Goal: Task Accomplishment & Management: Use online tool/utility

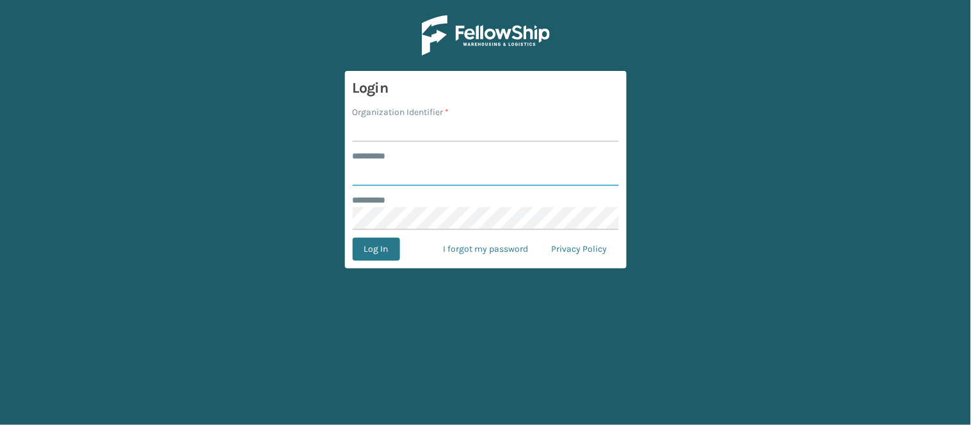
type input "******"
click at [410, 138] on input "Organization Identifier *" at bounding box center [486, 130] width 266 height 23
type input "WindGap"
click at [392, 248] on button "Log In" at bounding box center [376, 249] width 47 height 23
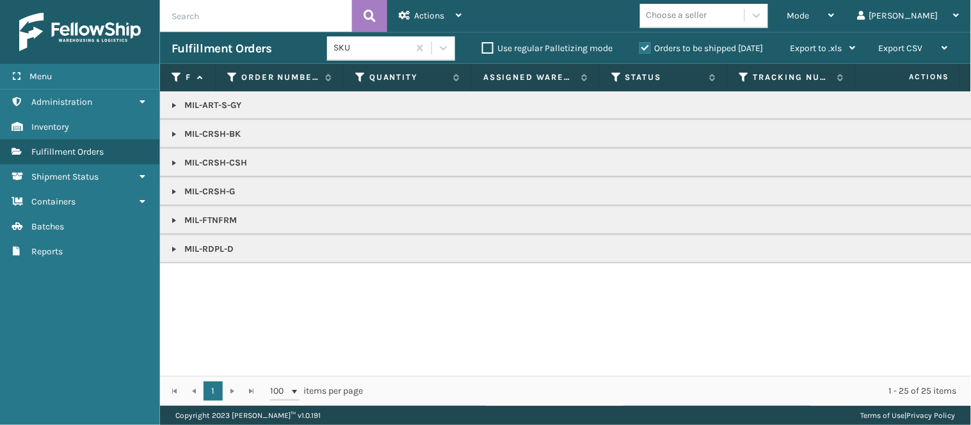
click at [175, 252] on link at bounding box center [174, 249] width 10 height 10
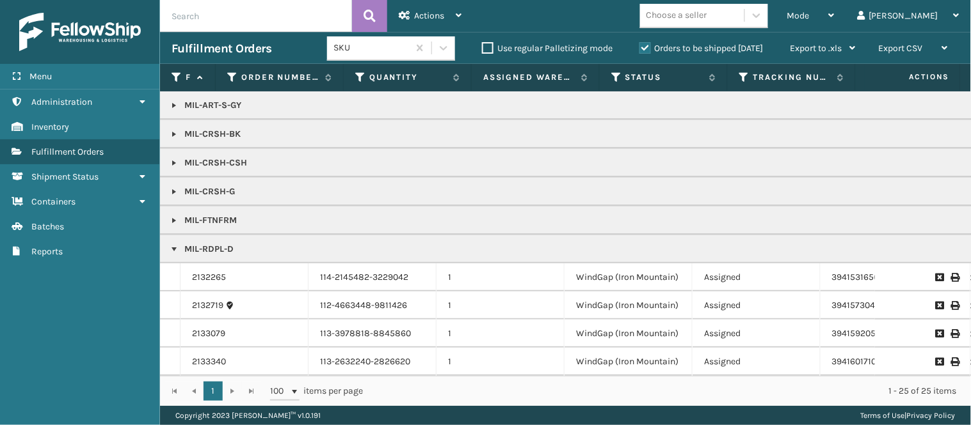
scroll to position [10, 0]
click at [173, 187] on link at bounding box center [174, 192] width 10 height 10
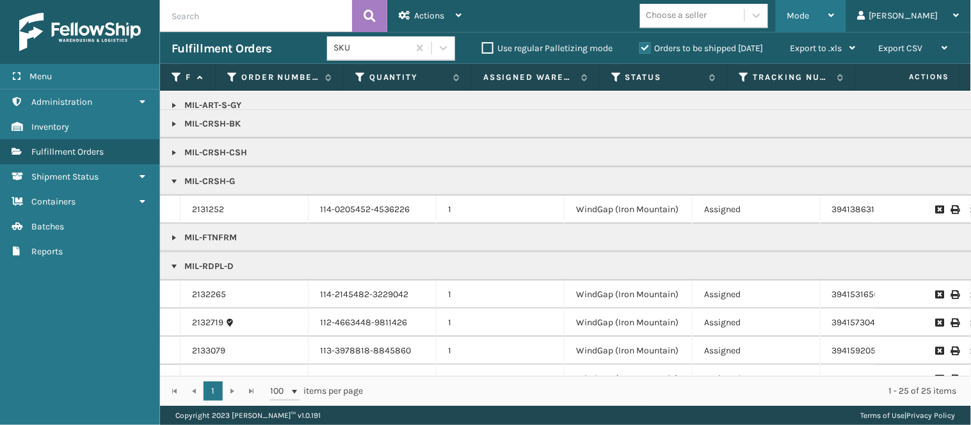
click at [834, 13] on div "Mode" at bounding box center [810, 16] width 47 height 32
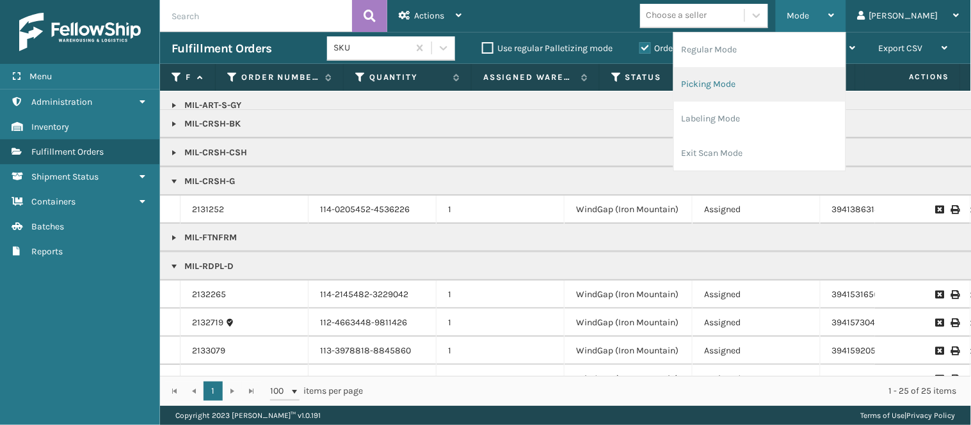
click at [810, 83] on li "Picking Mode" at bounding box center [759, 84] width 171 height 35
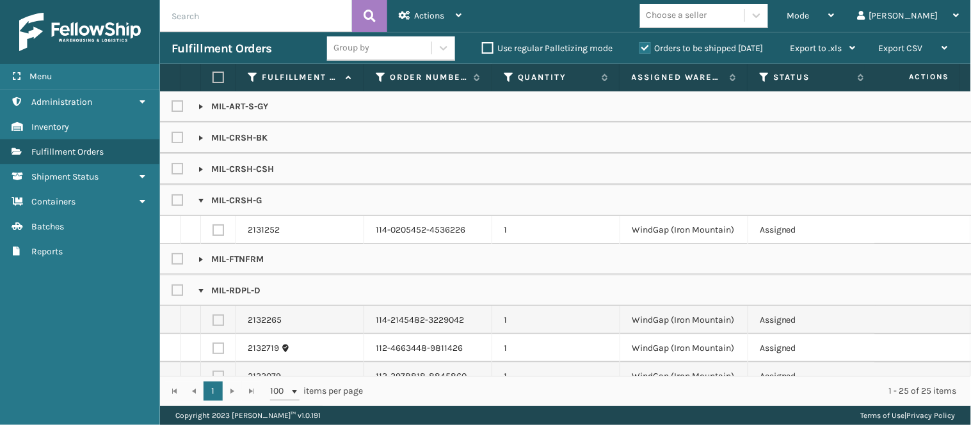
click at [203, 170] on link at bounding box center [201, 169] width 10 height 10
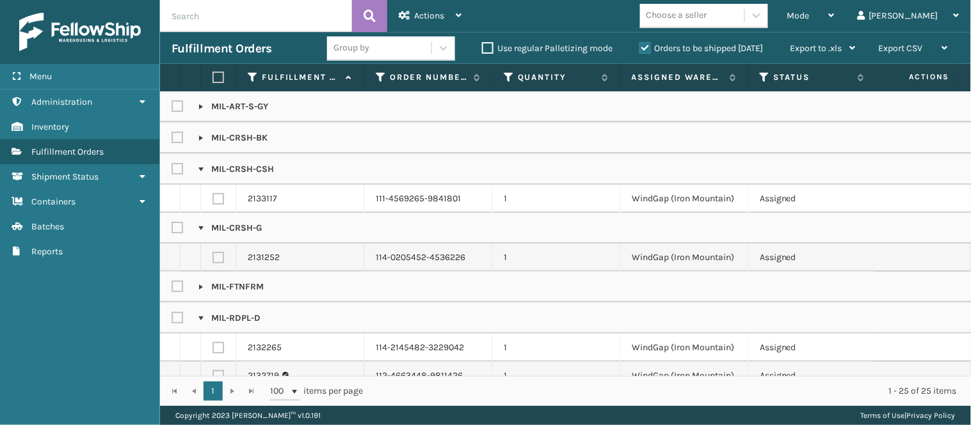
click at [196, 136] on link at bounding box center [201, 138] width 10 height 10
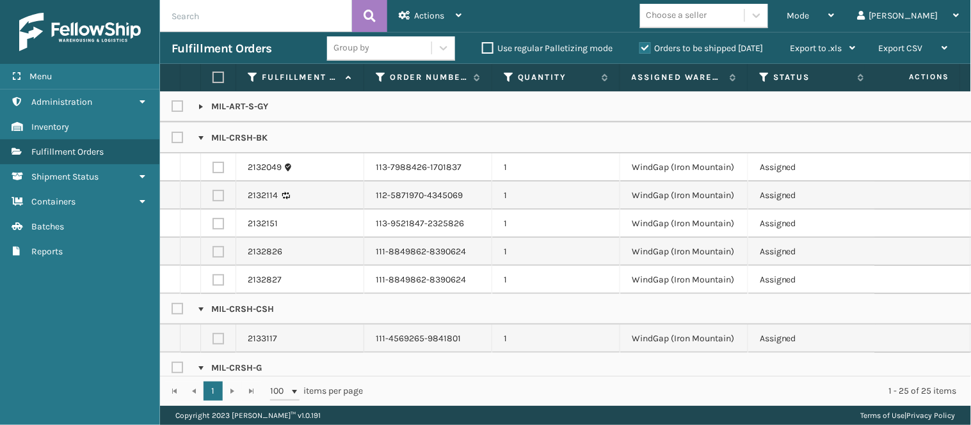
click at [196, 136] on link at bounding box center [201, 138] width 10 height 10
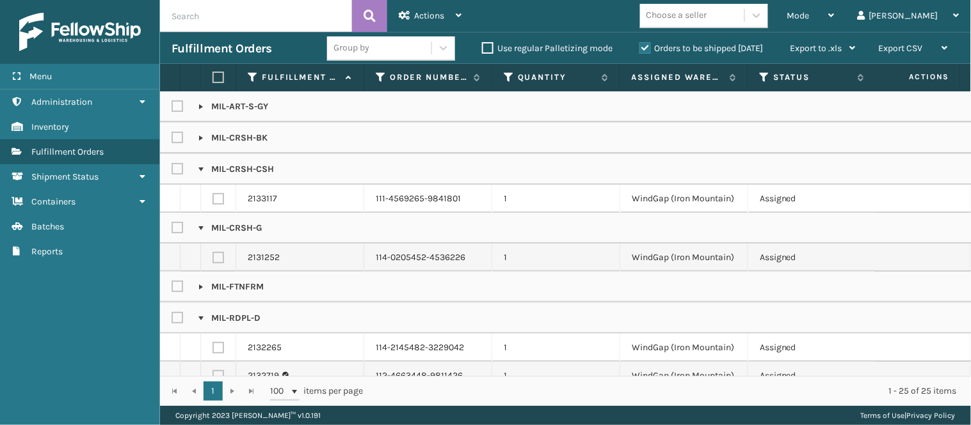
click at [200, 109] on link at bounding box center [201, 107] width 10 height 10
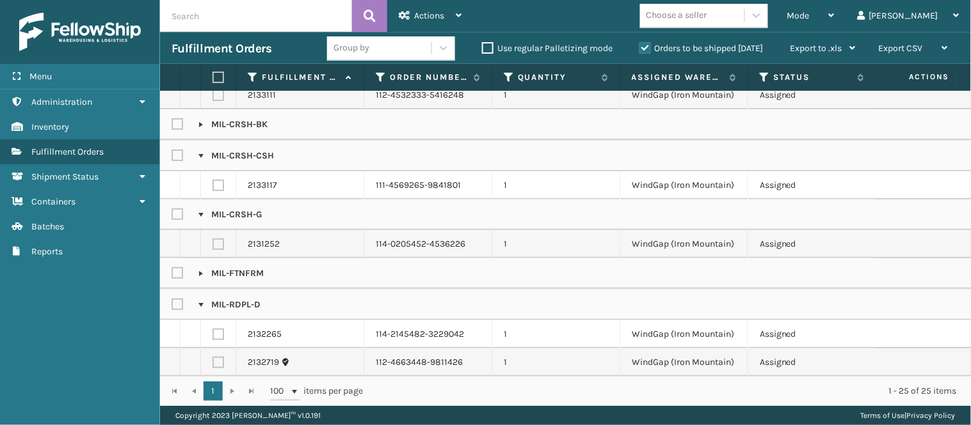
scroll to position [136, 0]
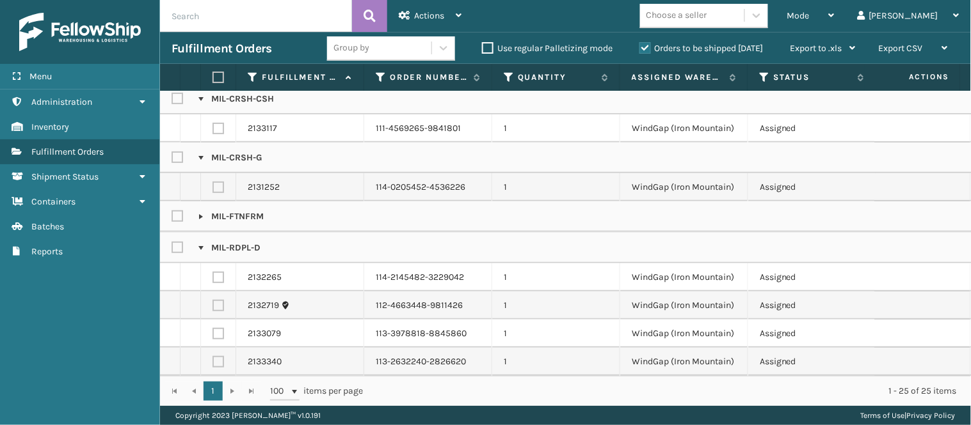
click at [176, 242] on label at bounding box center [178, 247] width 15 height 11
click at [172, 241] on input "checkbox" at bounding box center [171, 245] width 1 height 8
checkbox input "true"
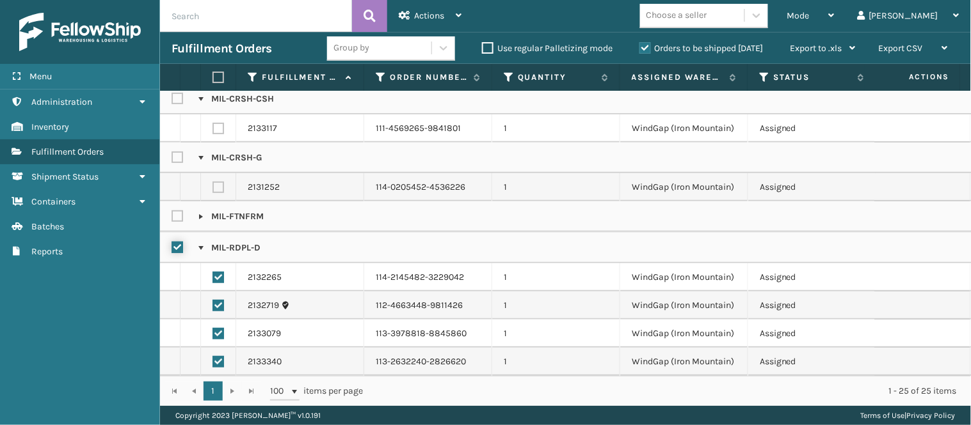
checkbox input "true"
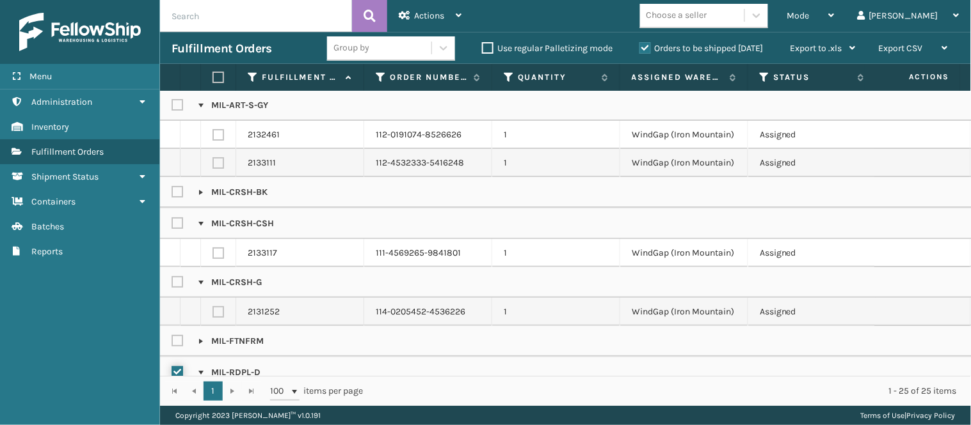
scroll to position [0, 0]
click at [180, 106] on label at bounding box center [178, 106] width 15 height 11
click at [172, 106] on input "checkbox" at bounding box center [171, 103] width 1 height 8
checkbox input "true"
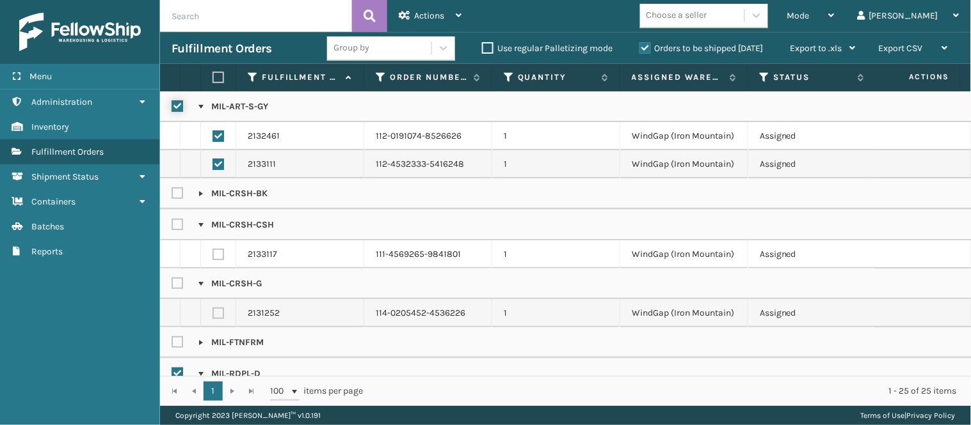
checkbox input "true"
click at [452, 16] on div "Actions" at bounding box center [430, 16] width 63 height 32
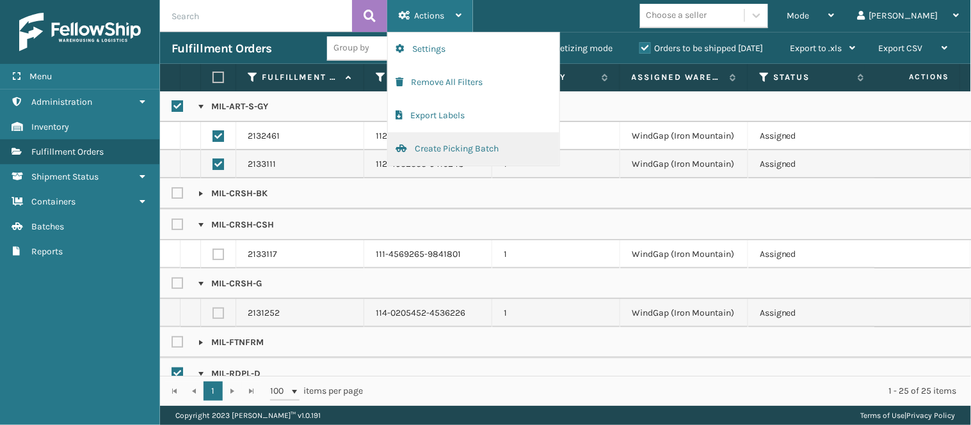
click at [527, 152] on button "Create Picking Batch" at bounding box center [473, 148] width 171 height 33
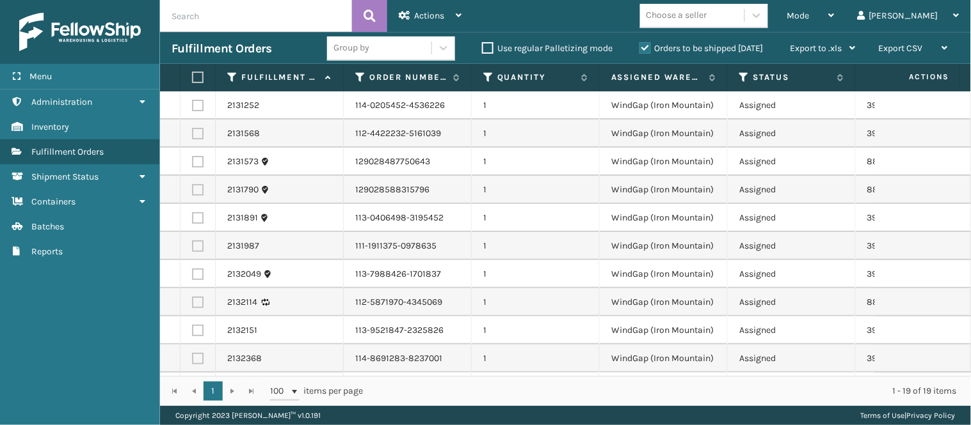
click at [405, 51] on div "Group by" at bounding box center [379, 48] width 104 height 21
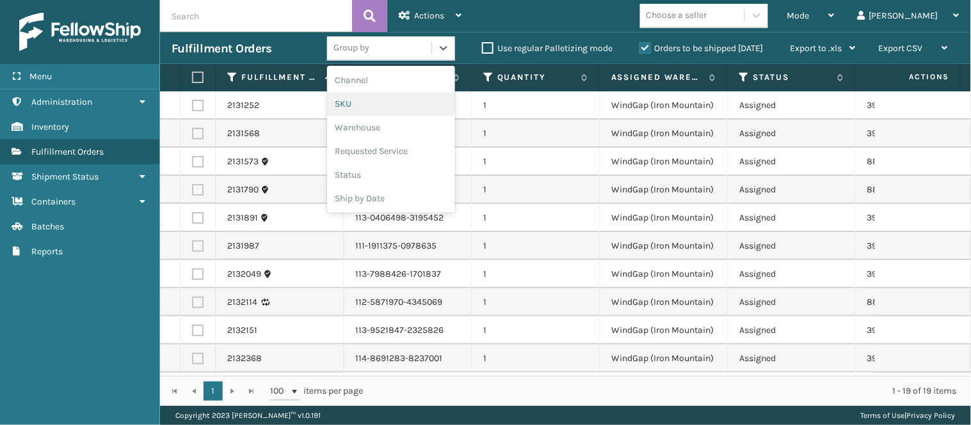
click at [412, 106] on div "SKU" at bounding box center [391, 104] width 128 height 24
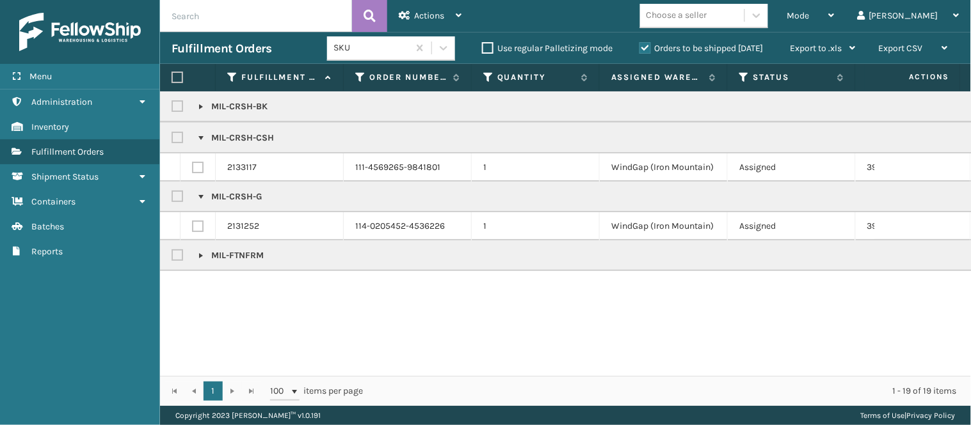
click at [202, 251] on link at bounding box center [201, 256] width 10 height 10
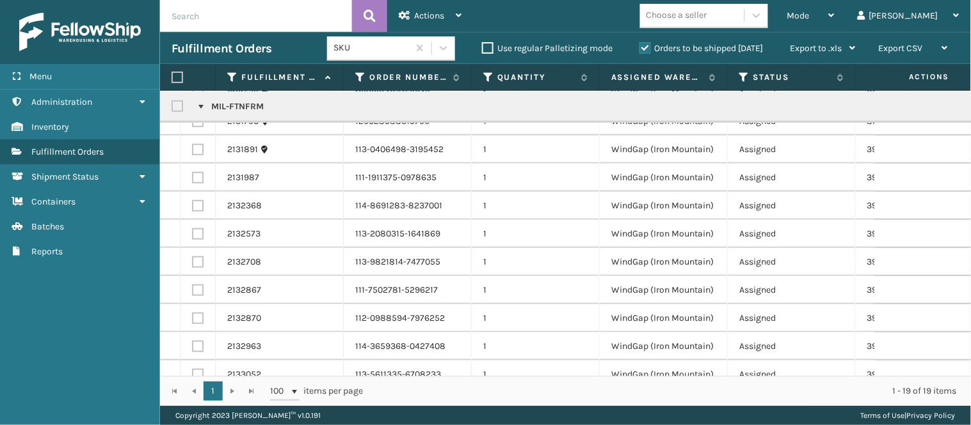
scroll to position [243, 0]
